Goal: Check status: Check status

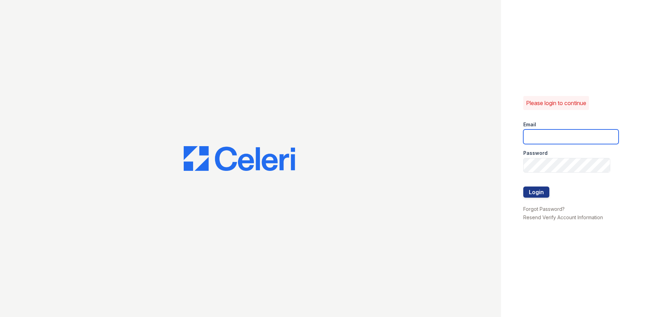
type input "[EMAIL_ADDRESS][DOMAIN_NAME]"
click at [544, 181] on div at bounding box center [570, 180] width 95 height 14
click at [543, 191] on button "Login" at bounding box center [536, 191] width 26 height 11
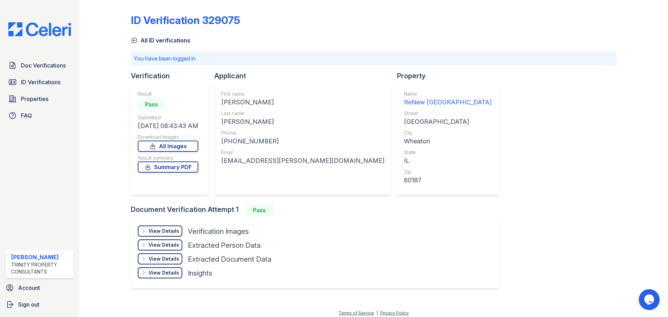
click at [172, 228] on div "View Details" at bounding box center [164, 230] width 31 height 7
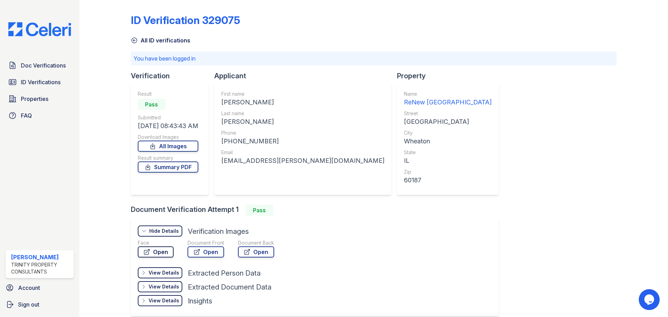
click at [163, 253] on link "Open" at bounding box center [156, 251] width 36 height 11
click at [41, 76] on link "ID Verifications" at bounding box center [40, 82] width 68 height 14
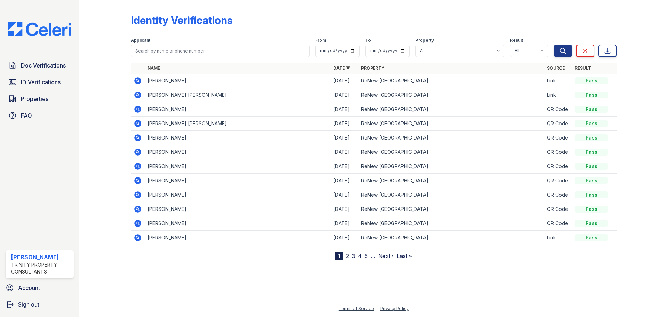
click at [42, 81] on span "ID Verifications" at bounding box center [41, 82] width 40 height 8
click at [136, 95] on icon at bounding box center [137, 94] width 7 height 7
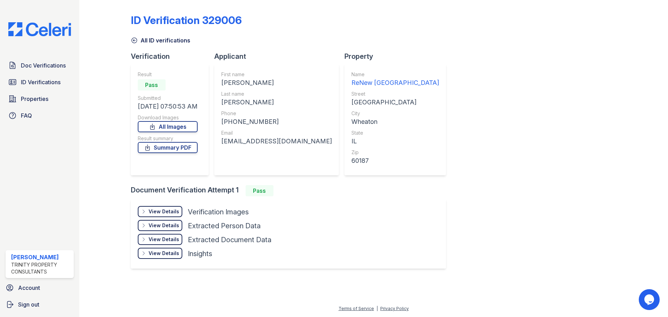
click at [160, 207] on div "View Details Details" at bounding box center [160, 211] width 45 height 11
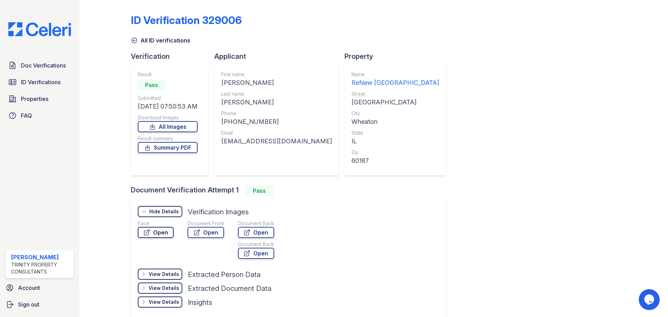
click at [163, 231] on link "Open" at bounding box center [156, 232] width 36 height 11
click at [137, 41] on link "All ID verifications" at bounding box center [160, 40] width 59 height 8
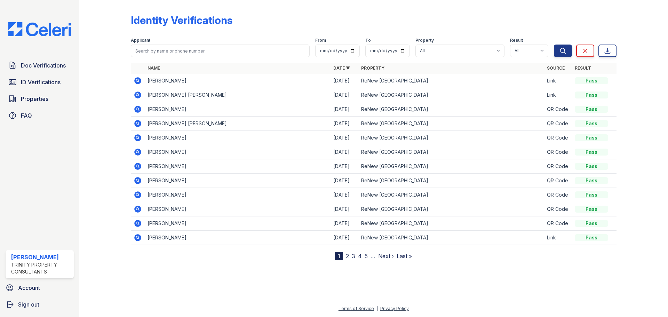
click at [137, 195] on icon at bounding box center [138, 195] width 8 height 8
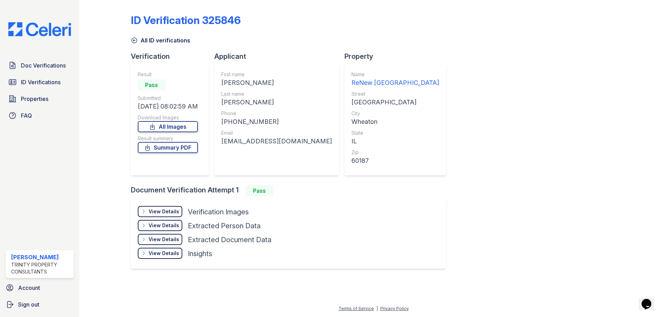
click at [172, 211] on div "View Details" at bounding box center [164, 211] width 31 height 7
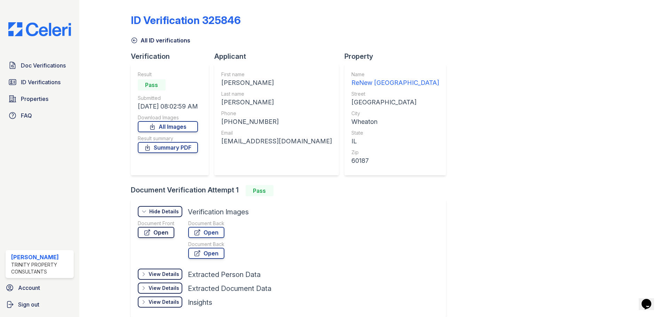
click at [162, 232] on link "Open" at bounding box center [156, 232] width 37 height 11
click at [135, 40] on icon at bounding box center [133, 40] width 5 height 5
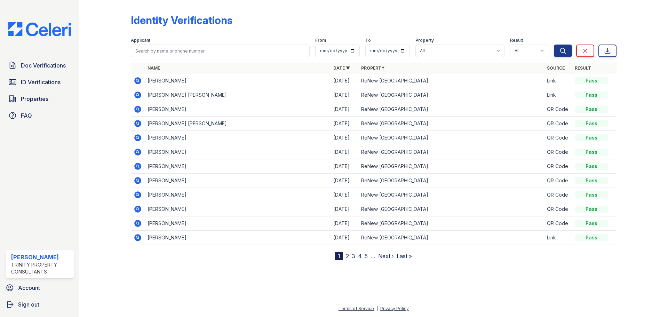
click at [151, 43] on div "Applicant" at bounding box center [220, 41] width 179 height 7
click at [153, 55] on input "search" at bounding box center [220, 51] width 179 height 13
type input "alexander silos"
click at [554, 45] on button "Search" at bounding box center [563, 51] width 18 height 13
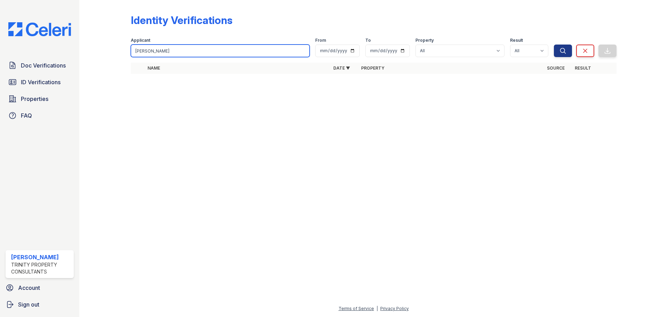
drag, startPoint x: 174, startPoint y: 47, endPoint x: 156, endPoint y: 52, distance: 19.3
click at [156, 52] on input "alexander silos" at bounding box center [220, 51] width 179 height 13
type input "alexander"
click at [554, 45] on button "Search" at bounding box center [563, 51] width 18 height 13
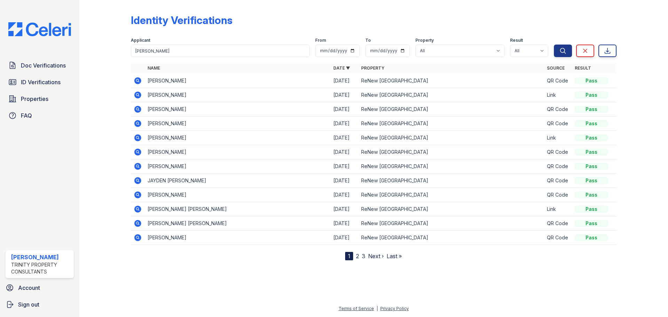
click at [137, 107] on icon at bounding box center [138, 109] width 8 height 8
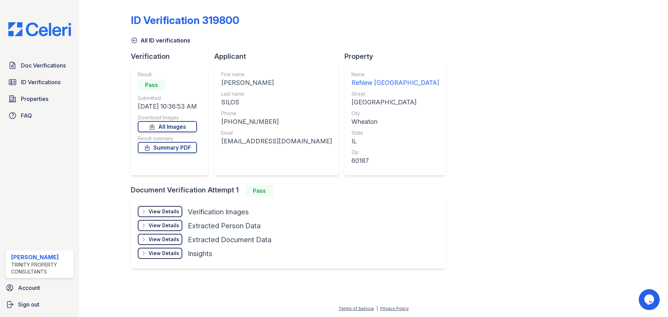
click at [165, 216] on div "View Details Details" at bounding box center [160, 211] width 45 height 11
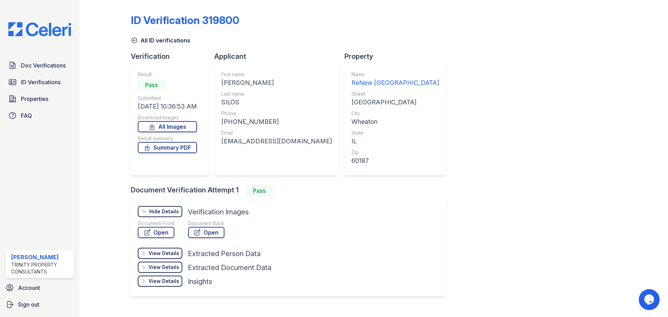
click at [166, 211] on div "Hide Details" at bounding box center [164, 211] width 30 height 7
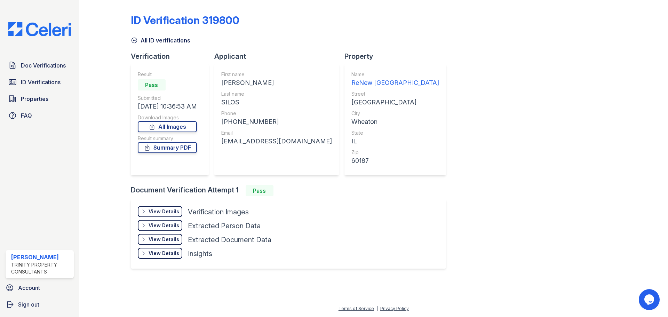
click at [164, 210] on div "View Details" at bounding box center [164, 211] width 31 height 7
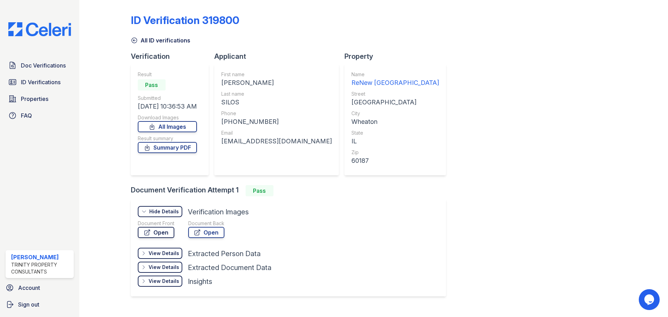
click at [161, 235] on link "Open" at bounding box center [156, 232] width 37 height 11
